Goal: Task Accomplishment & Management: Use online tool/utility

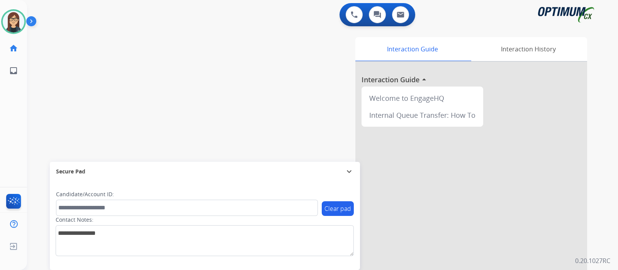
click at [31, 26] on img at bounding box center [32, 22] width 13 height 15
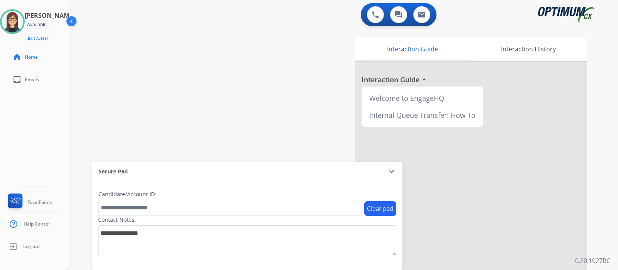
click at [31, 118] on div "[PERSON_NAME] Available Edit Avatar Agent: [PERSON_NAME] Profile: Gen_Bilingual…" at bounding box center [35, 135] width 70 height 270
click at [375, 16] on img at bounding box center [375, 14] width 7 height 7
click at [375, 12] on img at bounding box center [375, 14] width 7 height 7
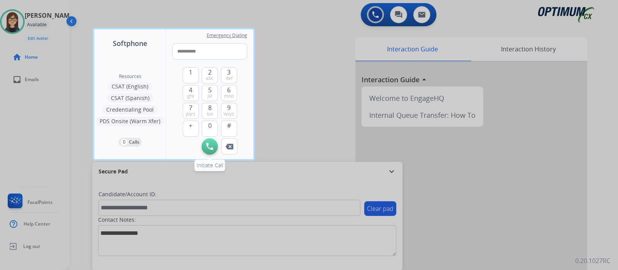
type input "**********"
click at [211, 143] on img at bounding box center [209, 146] width 7 height 7
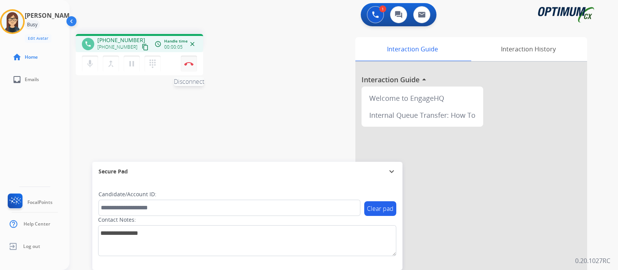
click at [185, 65] on img at bounding box center [188, 64] width 9 height 4
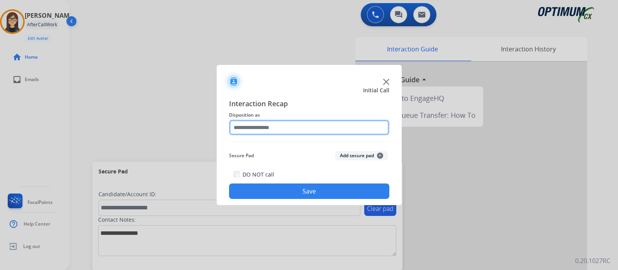
click at [307, 131] on input "text" at bounding box center [309, 127] width 160 height 15
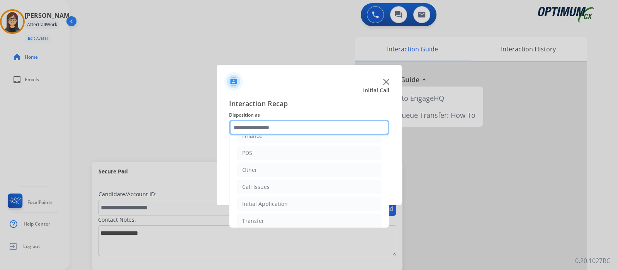
scroll to position [51, 0]
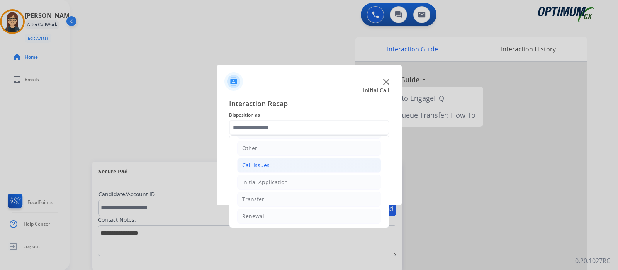
click at [274, 165] on li "Call Issues" at bounding box center [309, 165] width 144 height 15
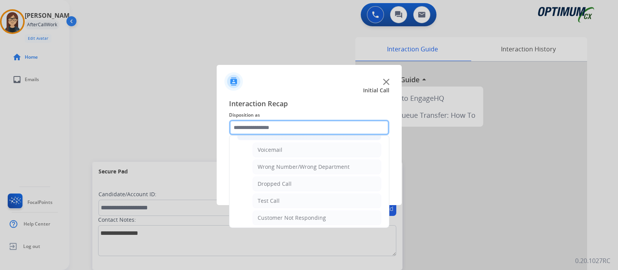
scroll to position [85, 0]
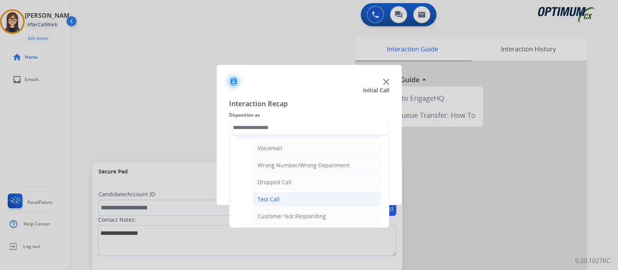
click at [278, 196] on div "Test Call" at bounding box center [269, 200] width 22 height 8
type input "*********"
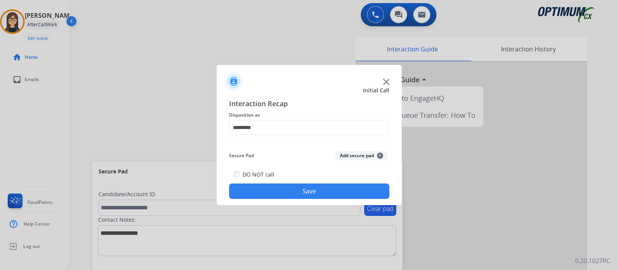
click at [314, 190] on button "Save" at bounding box center [309, 191] width 160 height 15
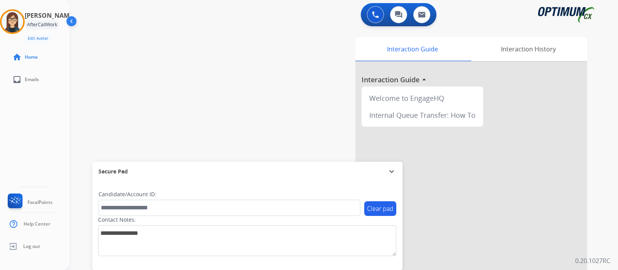
click at [142, 84] on div "swap_horiz Break voice bridge close_fullscreen Connect 3-Way Call merge_type Se…" at bounding box center [335, 189] width 530 height 322
click at [201, 52] on div "swap_horiz Break voice bridge close_fullscreen Connect 3-Way Call merge_type Se…" at bounding box center [335, 189] width 530 height 322
click at [27, 119] on div "[PERSON_NAME] Available Edit Avatar Agent: [PERSON_NAME] Profile: Gen_Bilingual…" at bounding box center [35, 135] width 70 height 270
click at [374, 19] on button at bounding box center [375, 14] width 17 height 17
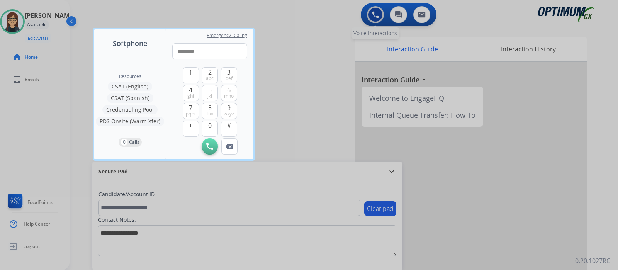
type input "**********"
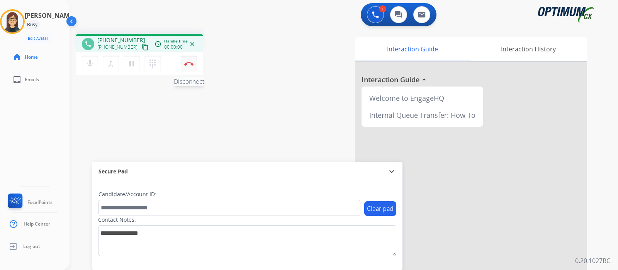
click at [193, 62] on button "Disconnect" at bounding box center [189, 64] width 16 height 16
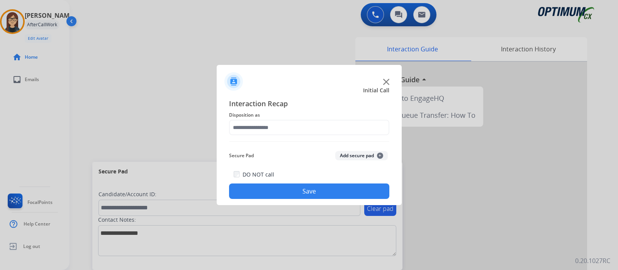
click at [373, 154] on button "Add secure pad +" at bounding box center [361, 155] width 53 height 9
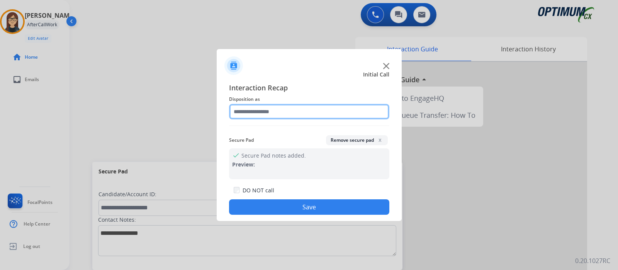
click at [286, 111] on input "text" at bounding box center [309, 111] width 160 height 15
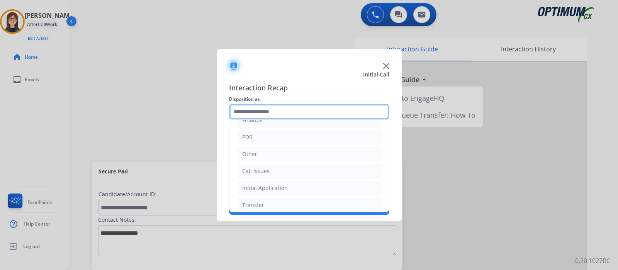
scroll to position [51, 0]
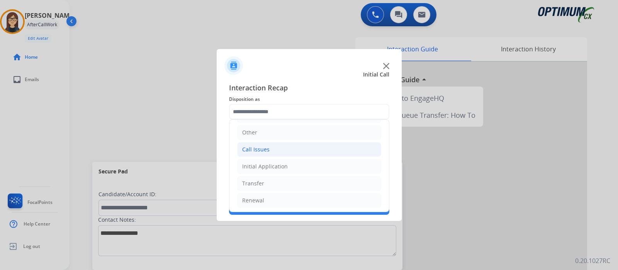
click at [337, 154] on li "Call Issues" at bounding box center [309, 149] width 144 height 15
click at [389, 180] on div "Bookstore Finance PDS Other Call Issues Voicemail Wrong Number/Wrong Department…" at bounding box center [309, 165] width 160 height 93
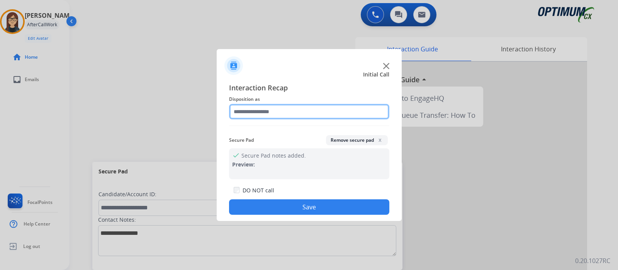
click at [337, 115] on input "text" at bounding box center [309, 111] width 160 height 15
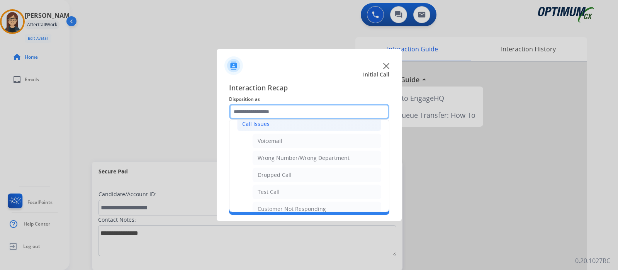
scroll to position [86, 0]
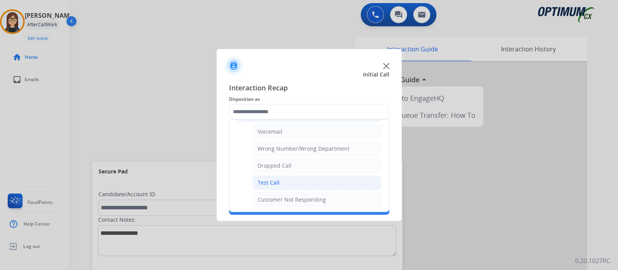
click at [321, 179] on li "Test Call" at bounding box center [317, 182] width 129 height 15
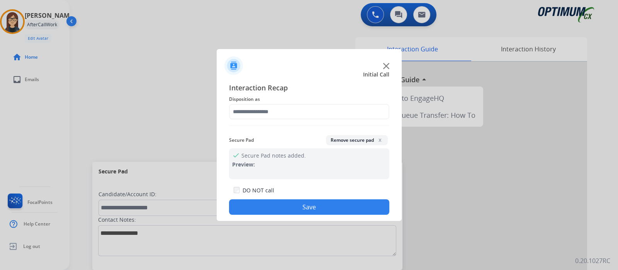
type input "*********"
click at [282, 198] on div "DO NOT call Save" at bounding box center [309, 199] width 160 height 29
click at [272, 206] on button "Save" at bounding box center [309, 206] width 160 height 15
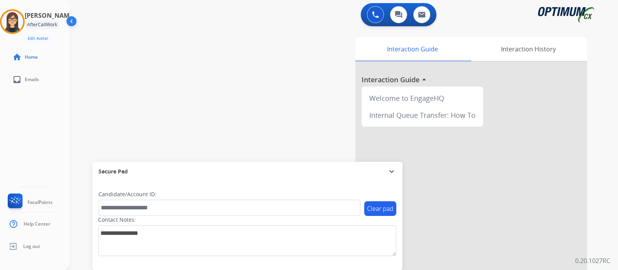
click at [199, 106] on div "swap_horiz Break voice bridge close_fullscreen Connect 3-Way Call merge_type Se…" at bounding box center [335, 189] width 530 height 322
click at [372, 13] on img at bounding box center [375, 14] width 7 height 7
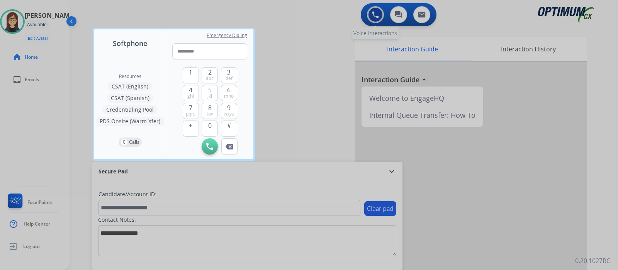
type input "**********"
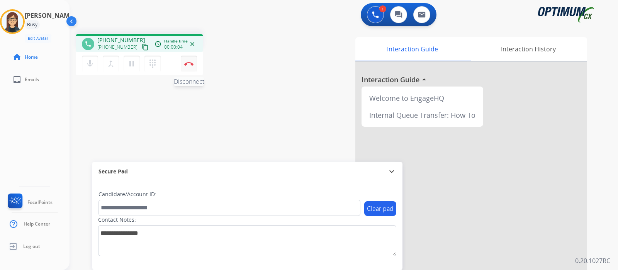
click at [189, 65] on img at bounding box center [188, 64] width 9 height 4
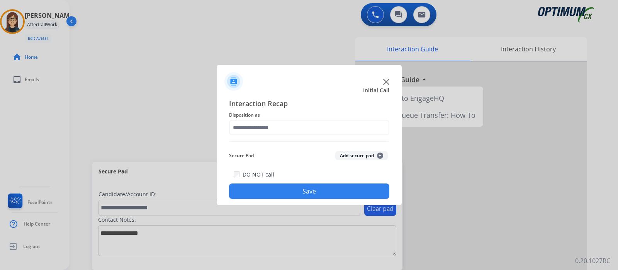
click at [345, 155] on button "Add secure pad +" at bounding box center [361, 155] width 53 height 9
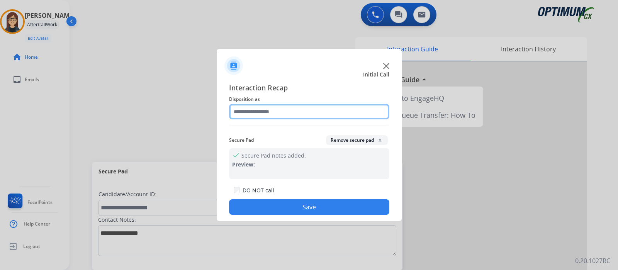
click at [303, 115] on input "text" at bounding box center [309, 111] width 160 height 15
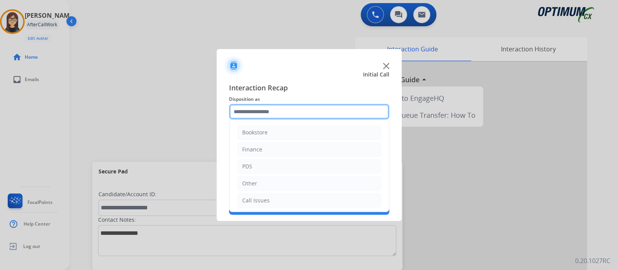
scroll to position [51, 0]
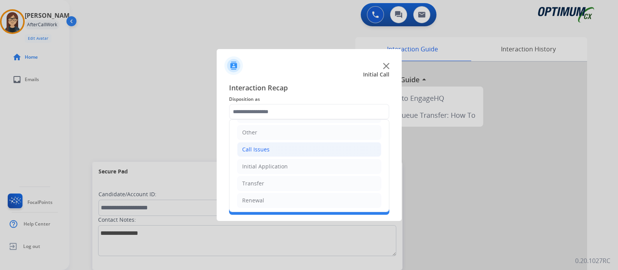
click at [282, 142] on li "Call Issues" at bounding box center [309, 149] width 144 height 15
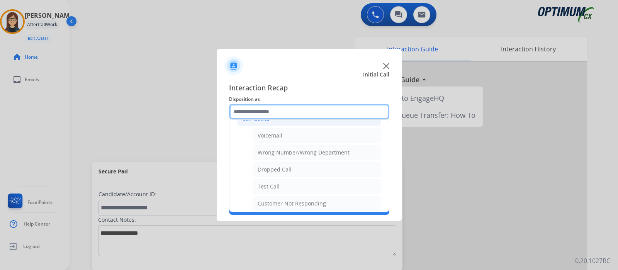
scroll to position [105, 0]
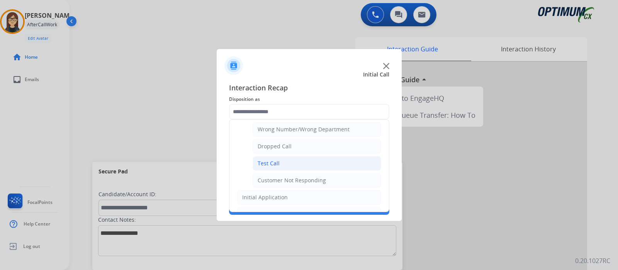
click at [332, 163] on li "Test Call" at bounding box center [317, 163] width 129 height 15
type input "*********"
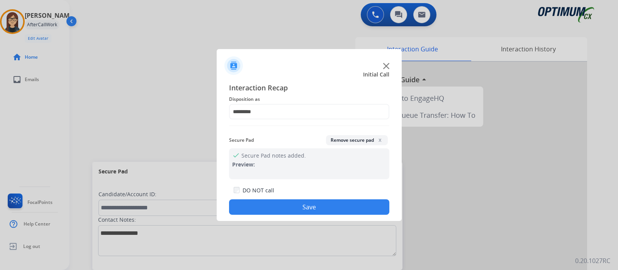
click at [274, 205] on button "Save" at bounding box center [309, 206] width 160 height 15
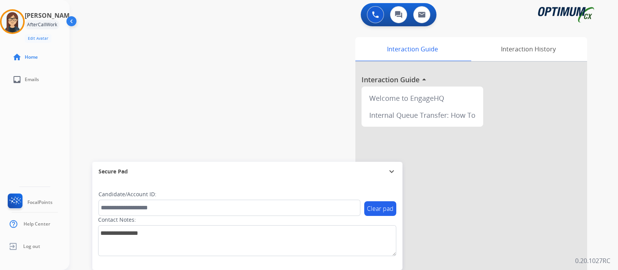
click at [173, 115] on div "swap_horiz Break voice bridge close_fullscreen Connect 3-Way Call merge_type Se…" at bounding box center [335, 189] width 530 height 322
click at [58, 125] on div "[PERSON_NAME] Available Edit Avatar Agent: [PERSON_NAME] Profile: Gen_Bilingual…" at bounding box center [35, 135] width 70 height 270
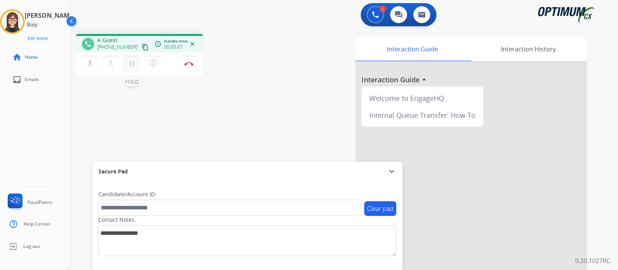
click at [131, 67] on mat-icon "pause" at bounding box center [131, 63] width 9 height 9
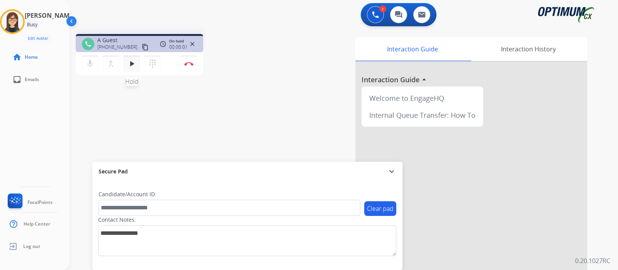
click at [130, 66] on mat-icon "play_arrow" at bounding box center [131, 63] width 9 height 9
click at [131, 62] on mat-icon "play_arrow" at bounding box center [131, 63] width 9 height 9
